Goal: Obtain resource: Download file/media

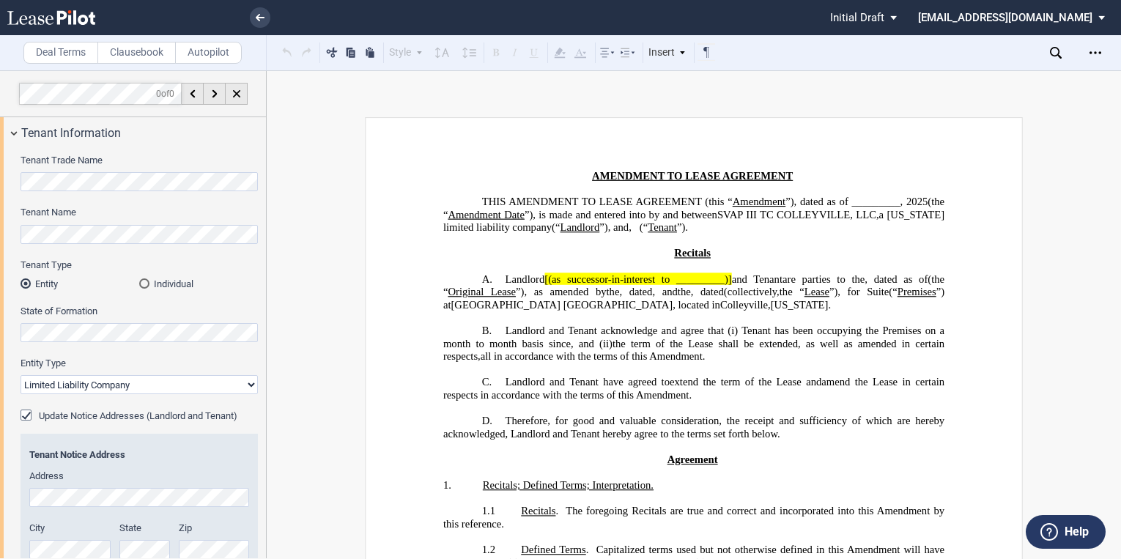
click at [75, 24] on icon at bounding box center [51, 17] width 88 height 15
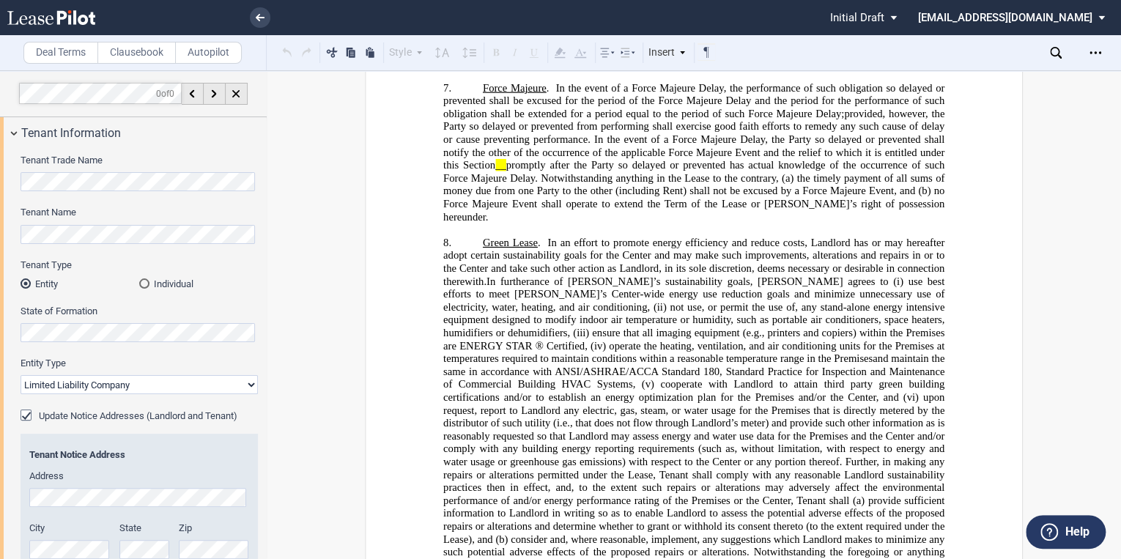
scroll to position [234, 0]
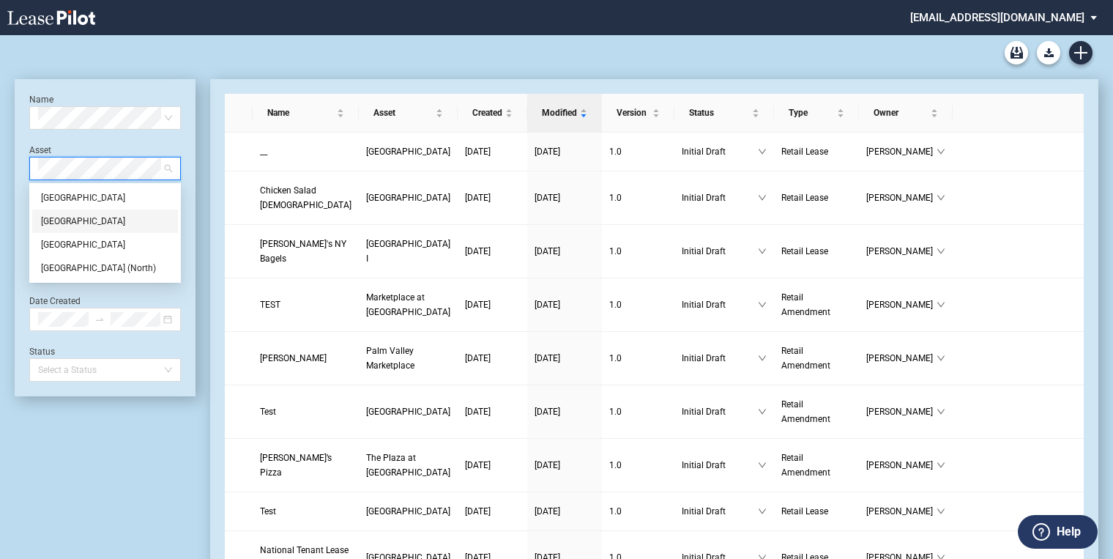
click at [100, 218] on div "[GEOGRAPHIC_DATA]" at bounding box center [105, 221] width 128 height 15
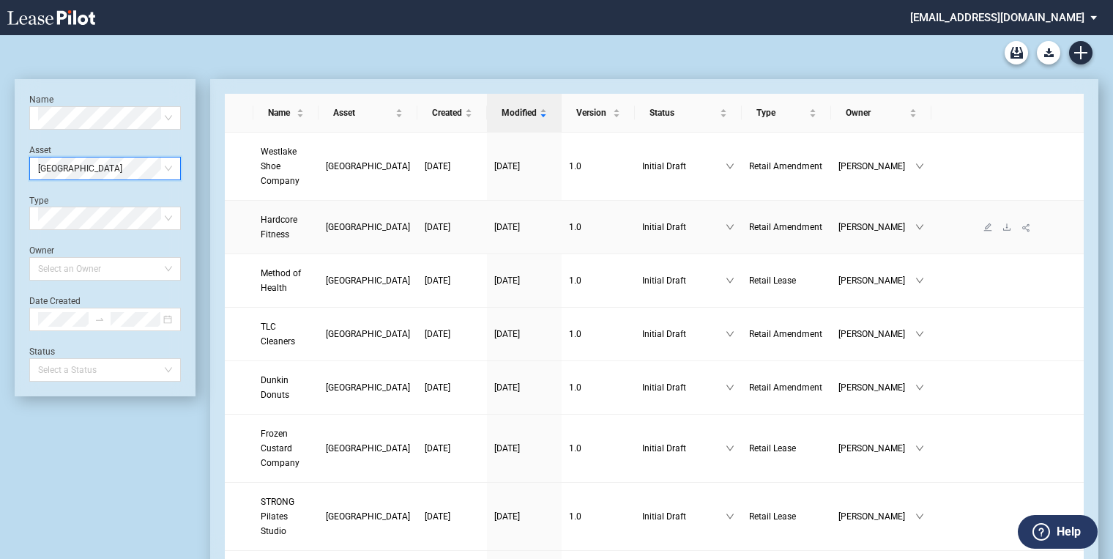
click at [277, 215] on span "Hardcore Fitness" at bounding box center [279, 227] width 37 height 25
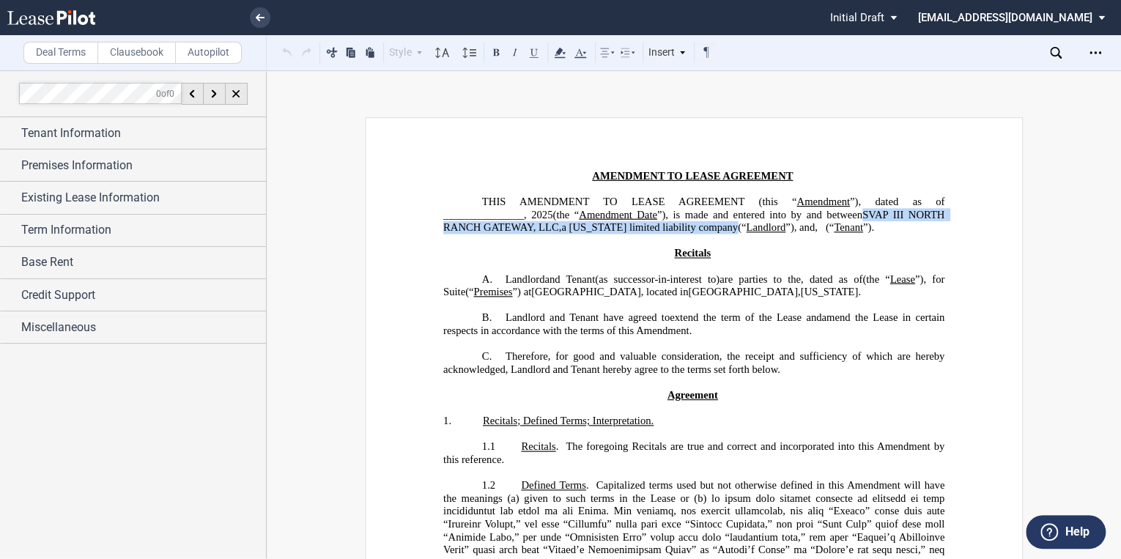
drag, startPoint x: 800, startPoint y: 226, endPoint x: 894, endPoint y: 214, distance: 94.5
click at [894, 214] on span "Amendment Date ”), is made and entered into by and between SVAP III NORTH RANCH…" at bounding box center [695, 220] width 504 height 25
click at [1089, 45] on div "Open Lease options menu" at bounding box center [1094, 52] width 23 height 23
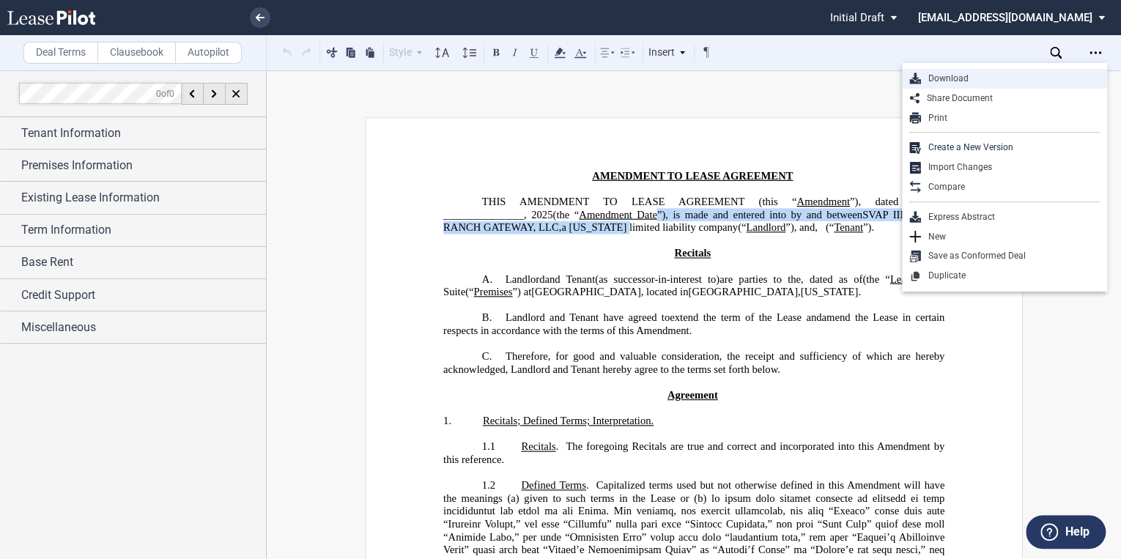
click at [951, 75] on div "Download" at bounding box center [1010, 79] width 179 height 12
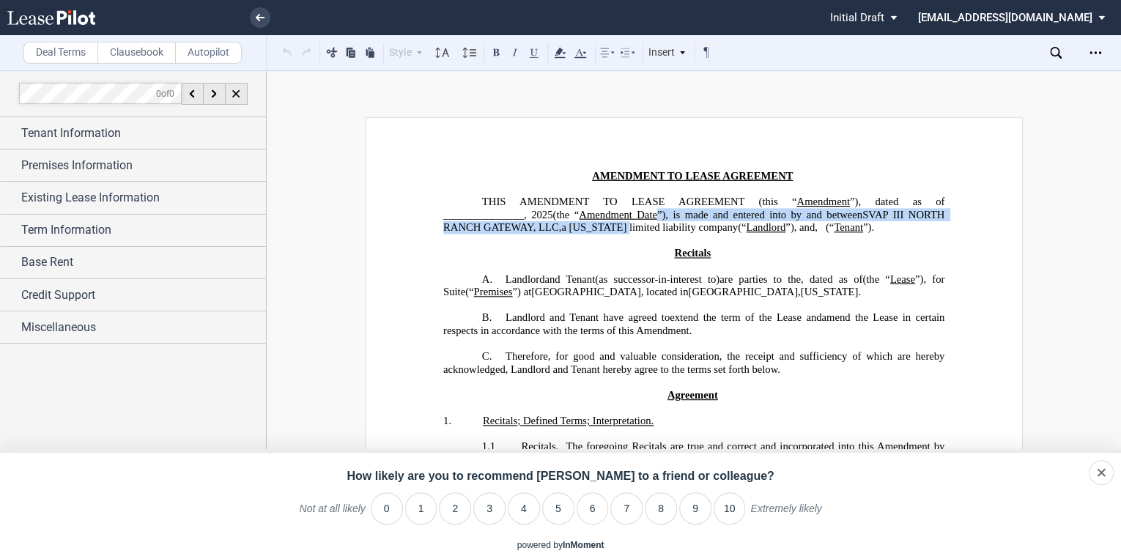
click at [48, 23] on use at bounding box center [51, 17] width 88 height 15
